Goal: Transaction & Acquisition: Book appointment/travel/reservation

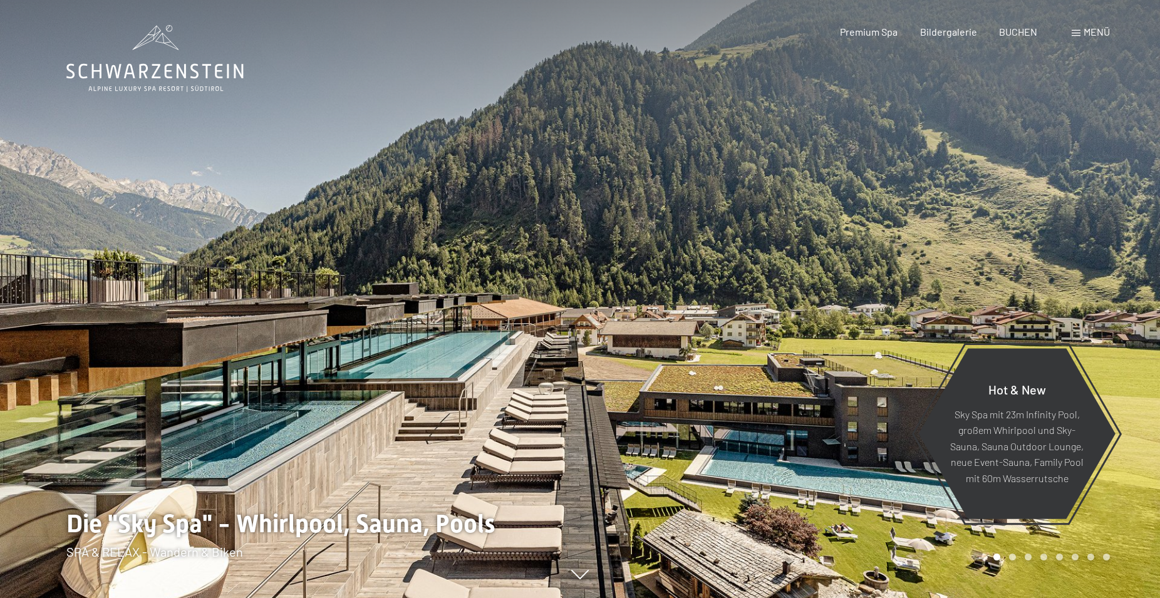
click at [1073, 31] on span at bounding box center [1076, 33] width 9 height 6
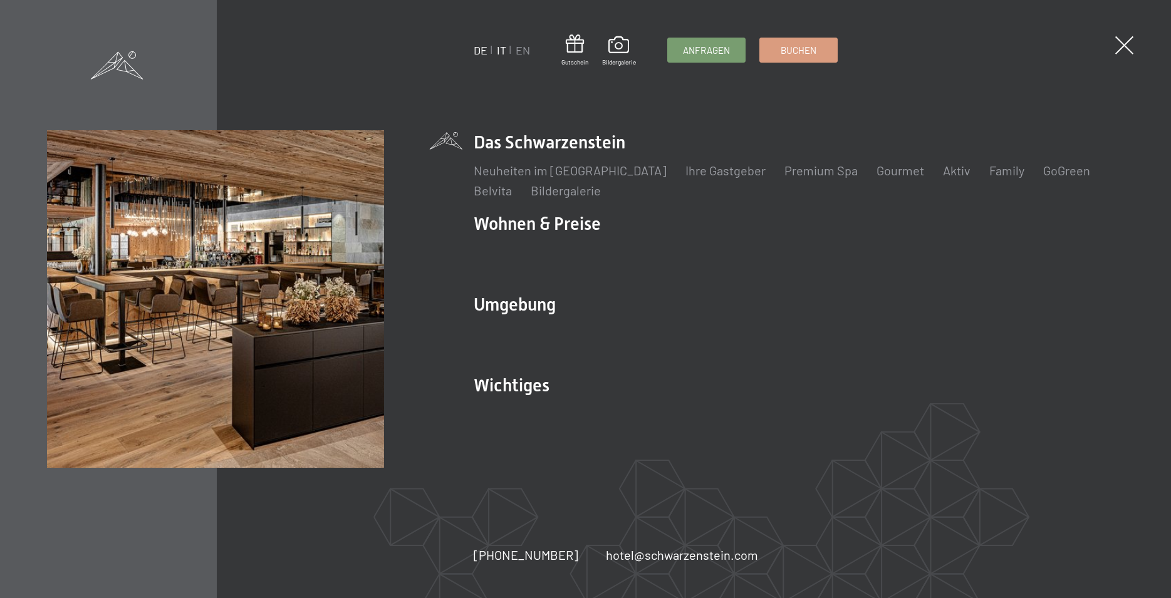
click at [499, 49] on link "IT" at bounding box center [501, 50] width 9 height 14
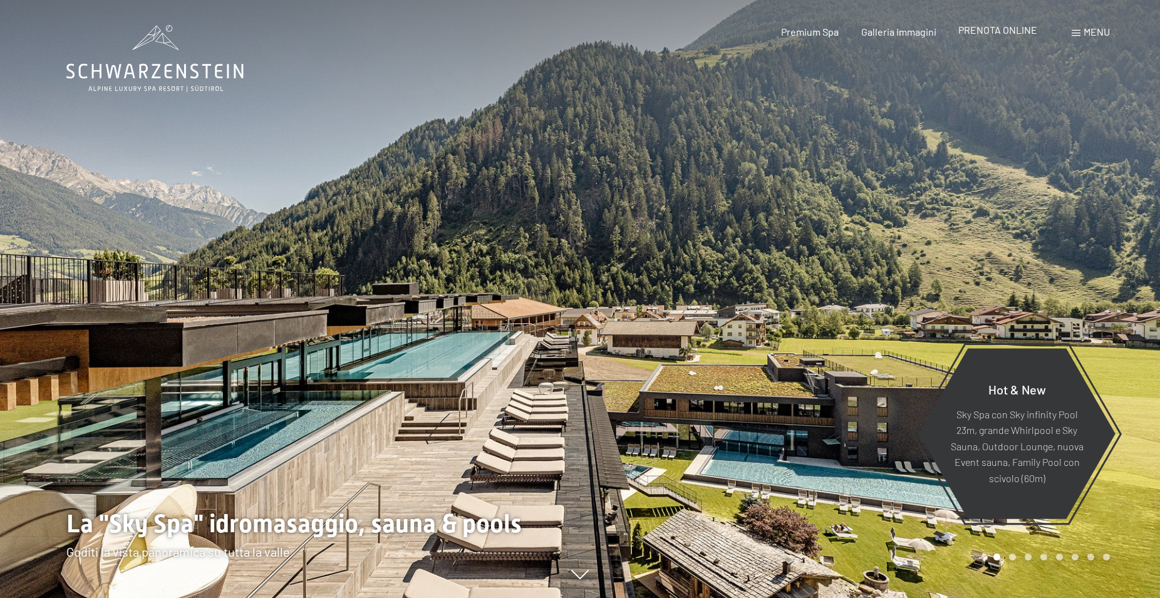
click at [994, 29] on span "PRENOTA ONLINE" at bounding box center [997, 30] width 79 height 12
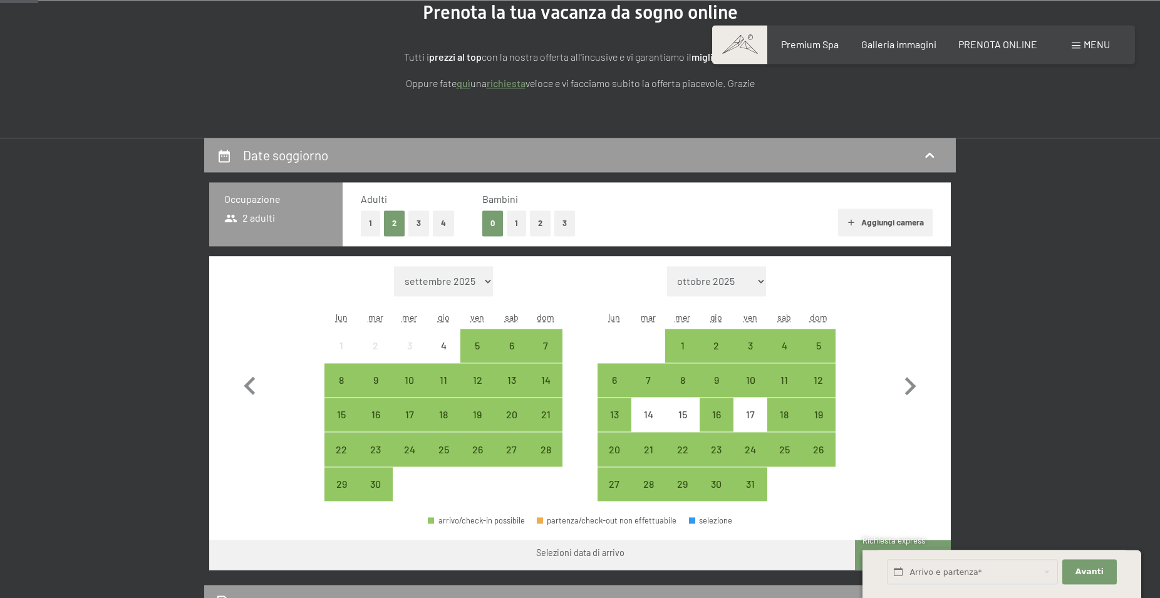
scroll to position [192, 0]
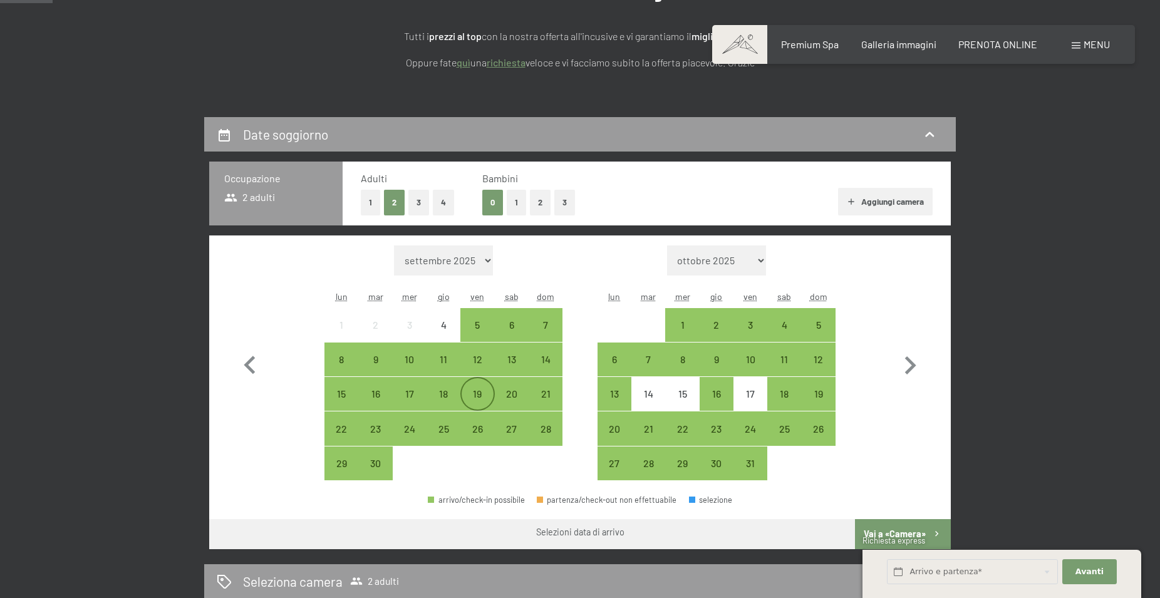
click at [474, 385] on div "19" at bounding box center [477, 393] width 31 height 31
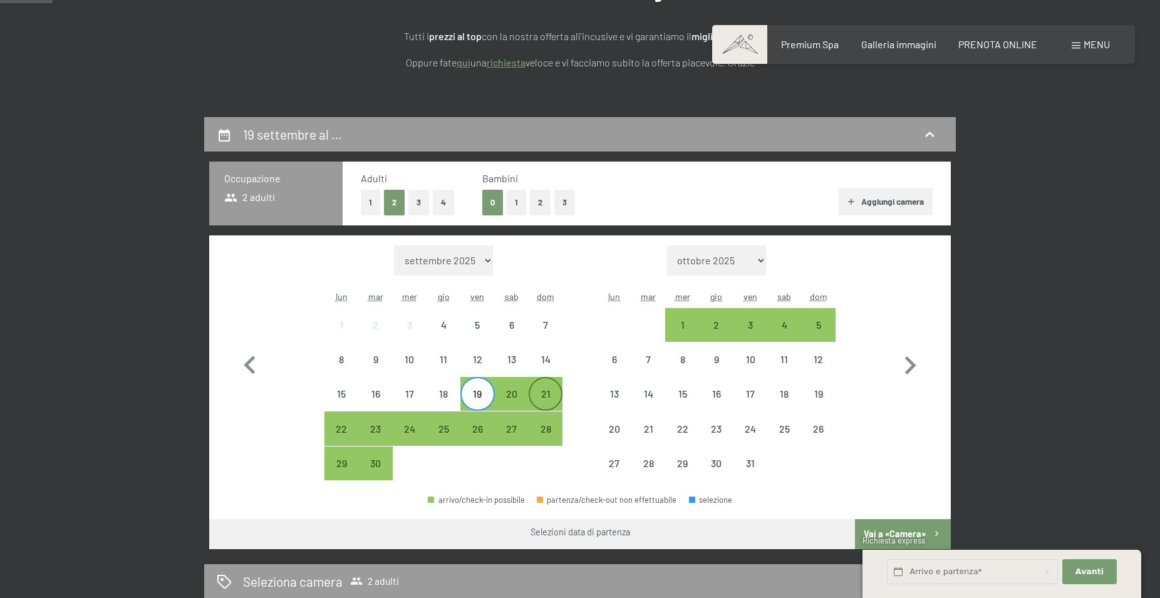
click at [551, 393] on div "21" at bounding box center [545, 404] width 31 height 31
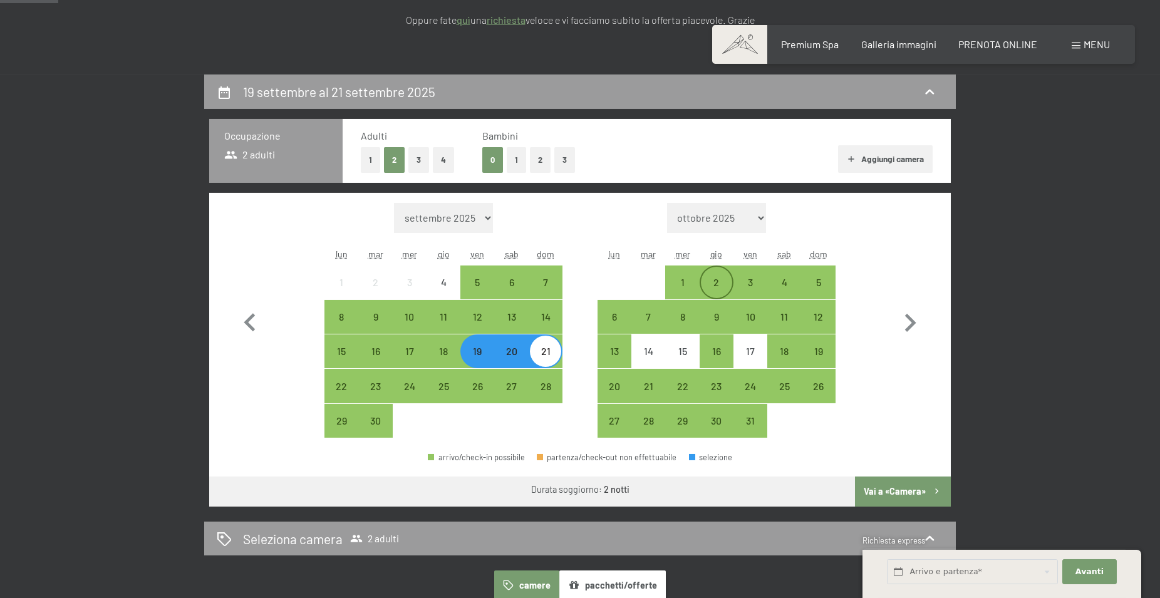
scroll to position [256, 0]
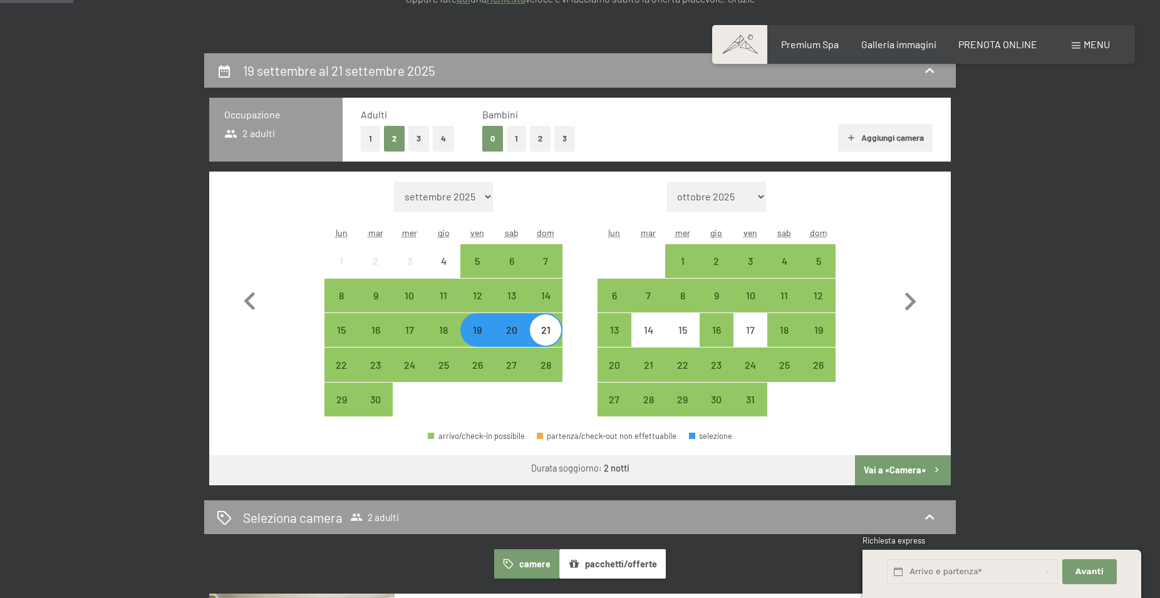
click at [887, 464] on button "Vai a «Camera»" at bounding box center [903, 470] width 96 height 30
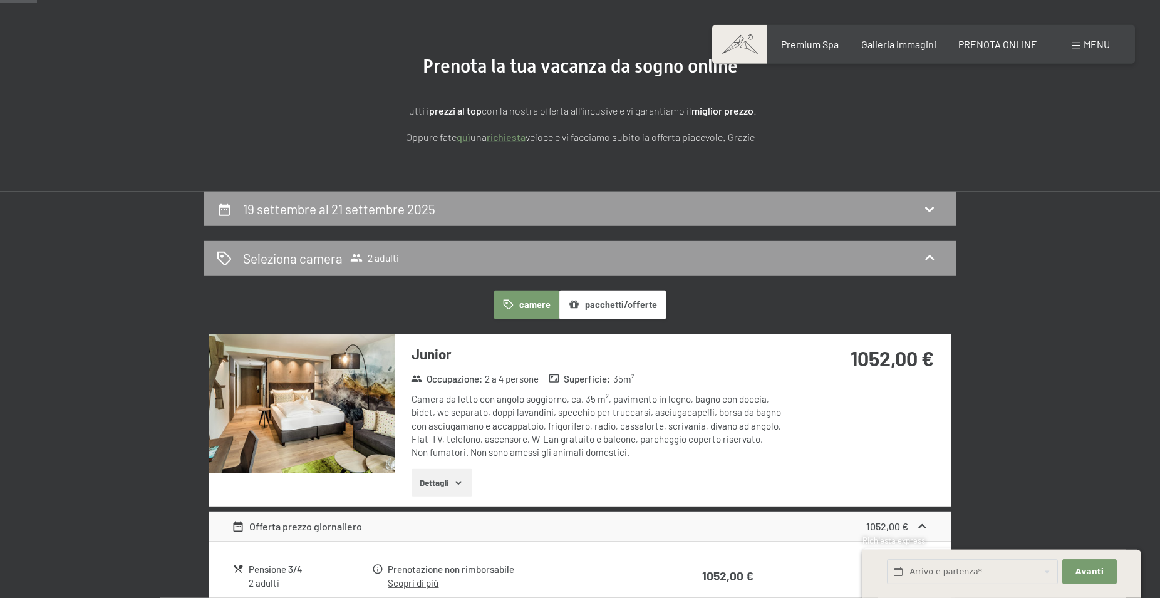
scroll to position [0, 0]
